Goal: Navigation & Orientation: Find specific page/section

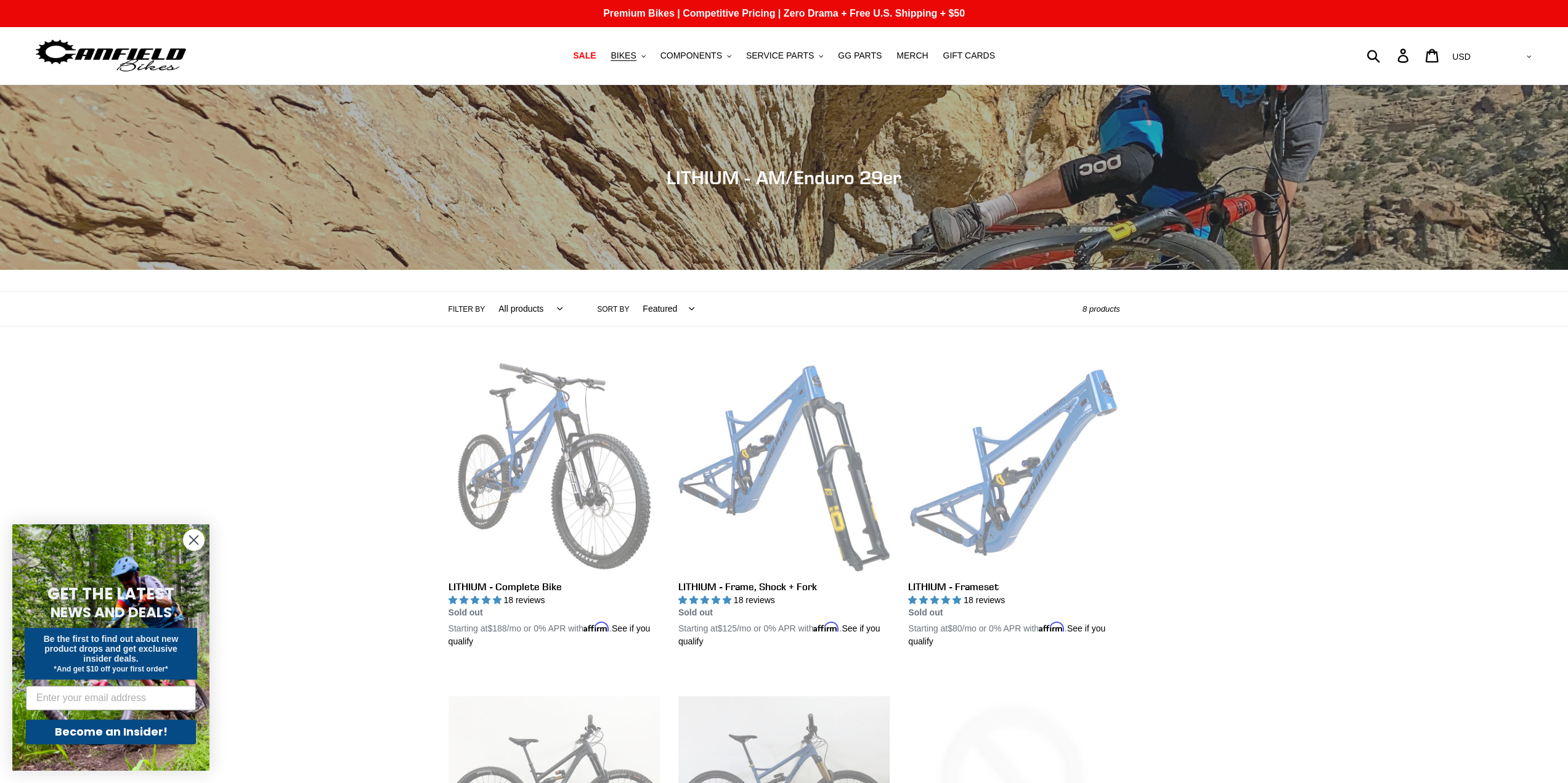
click at [107, 65] on img at bounding box center [111, 55] width 154 height 39
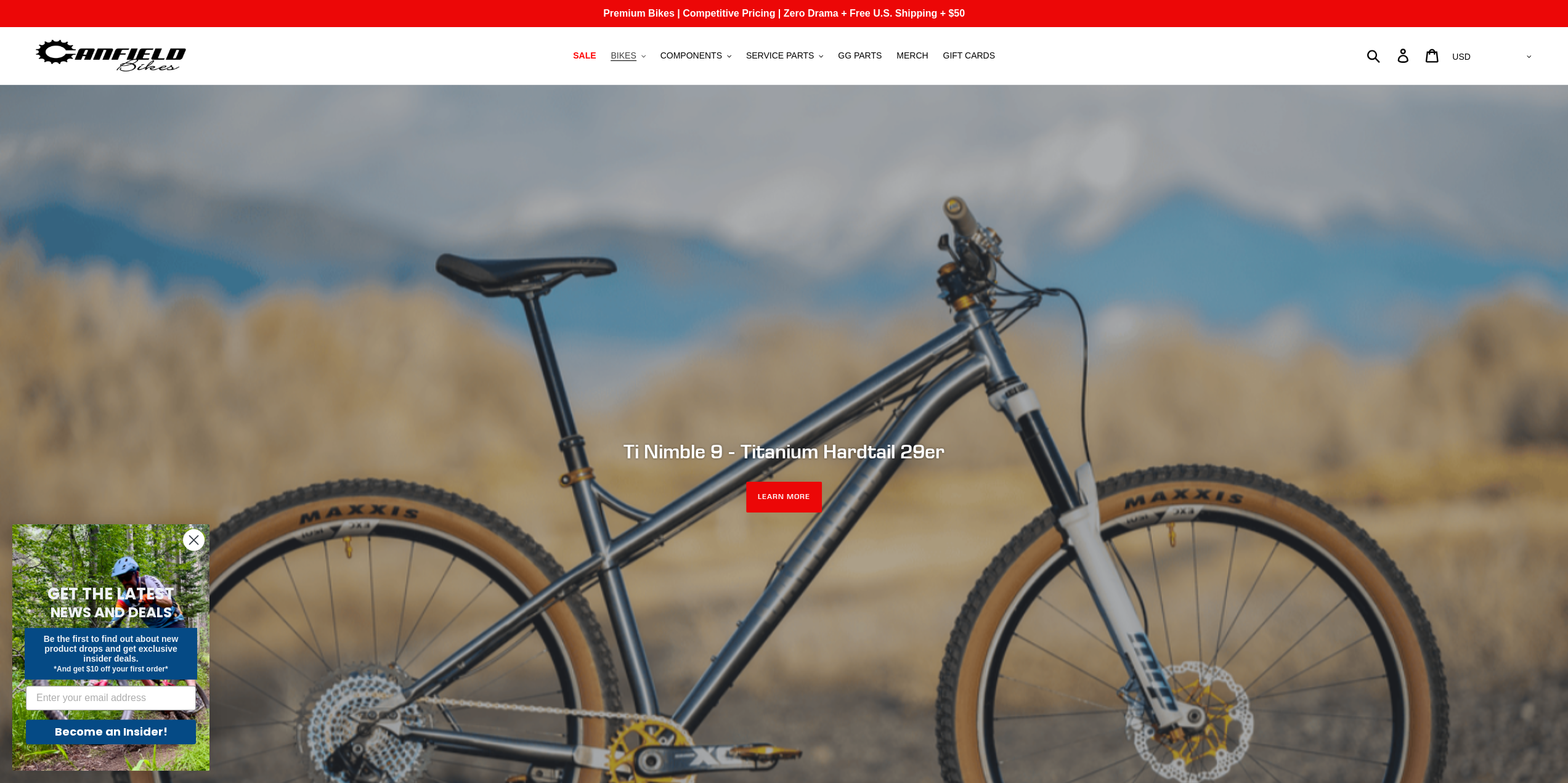
click at [633, 54] on span "BIKES" at bounding box center [623, 55] width 25 height 10
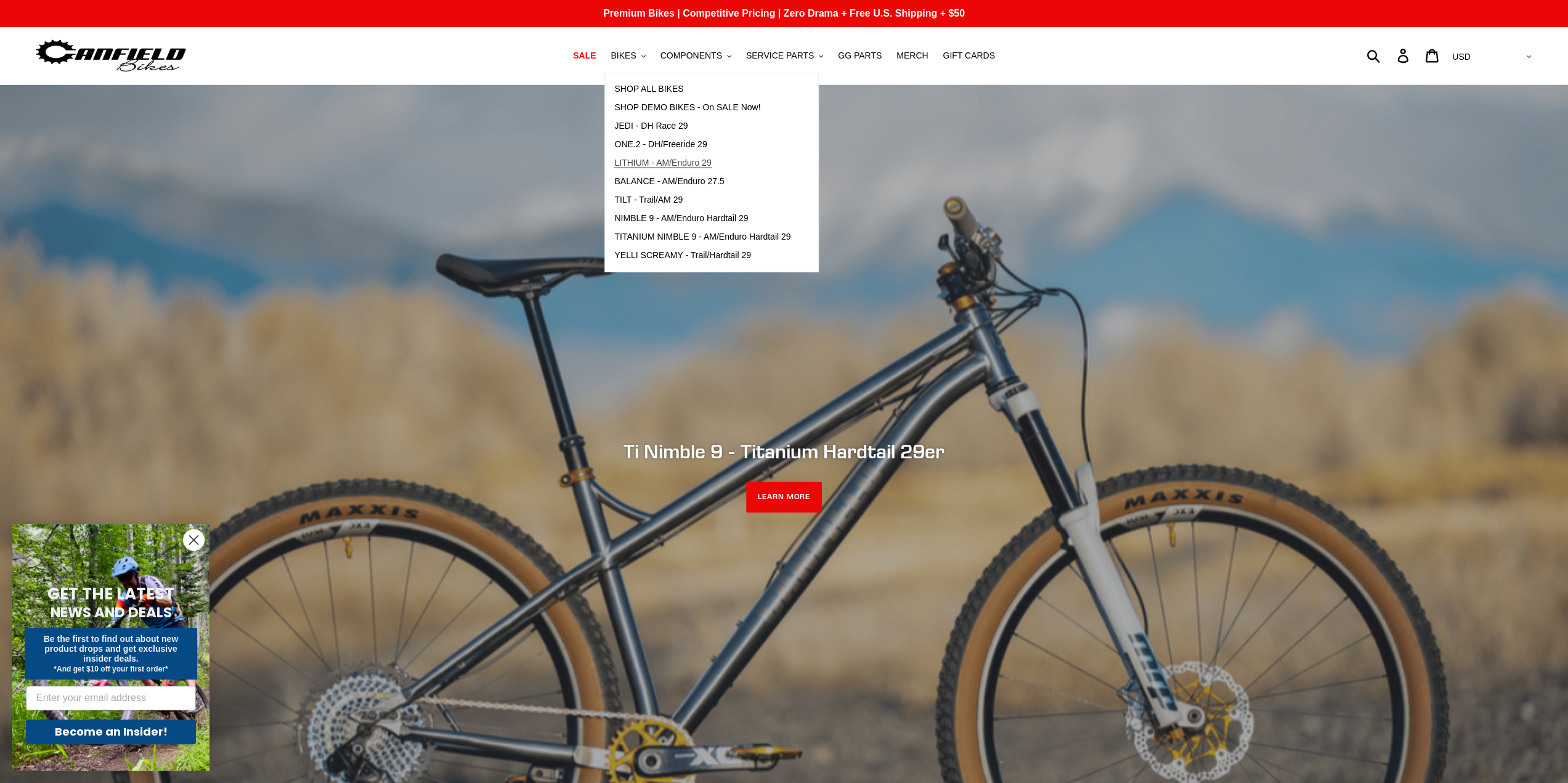
click at [688, 161] on span "LITHIUM - AM/Enduro 29" at bounding box center [662, 163] width 97 height 10
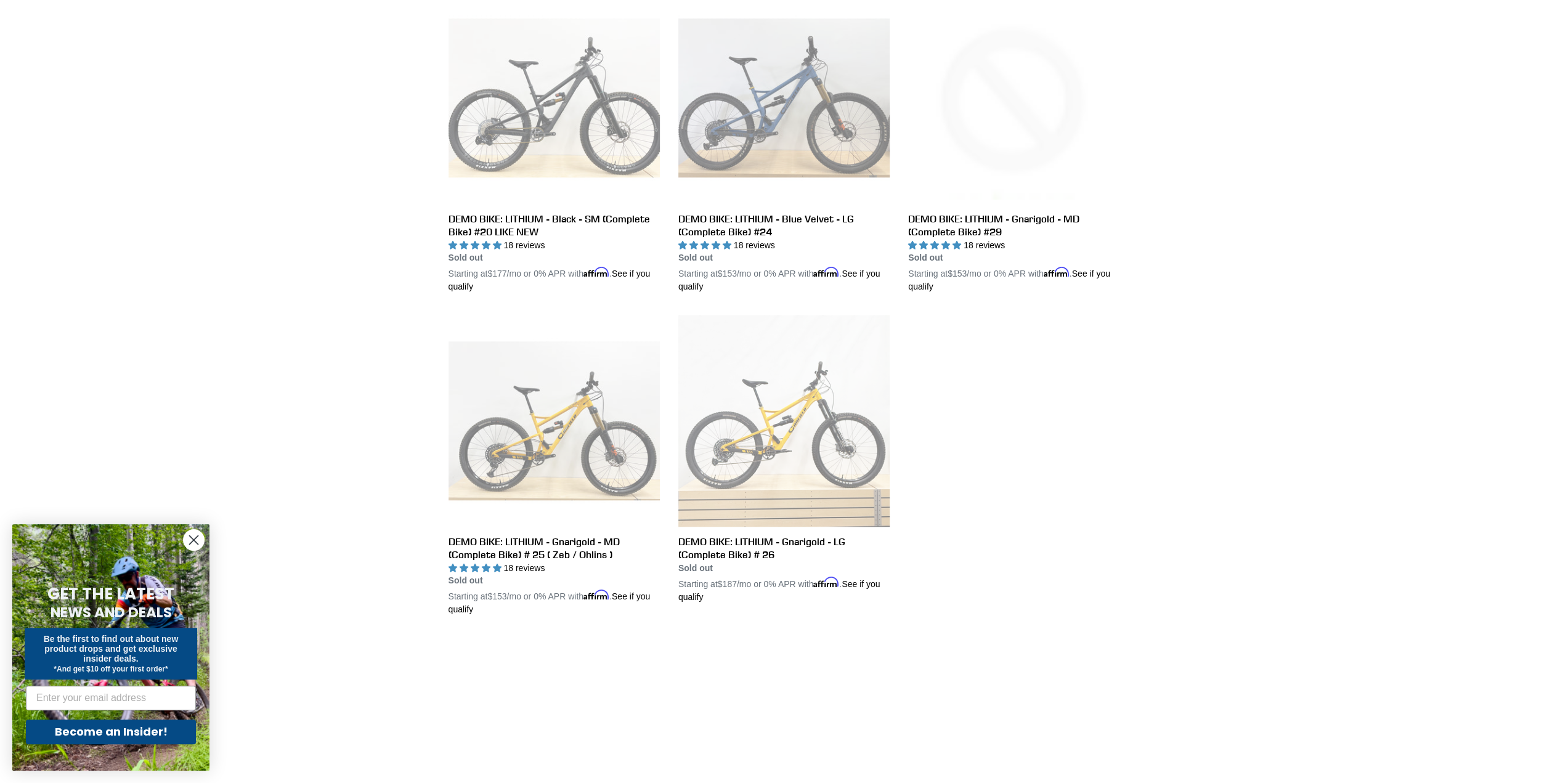
scroll to position [308, 0]
